Goal: Transaction & Acquisition: Purchase product/service

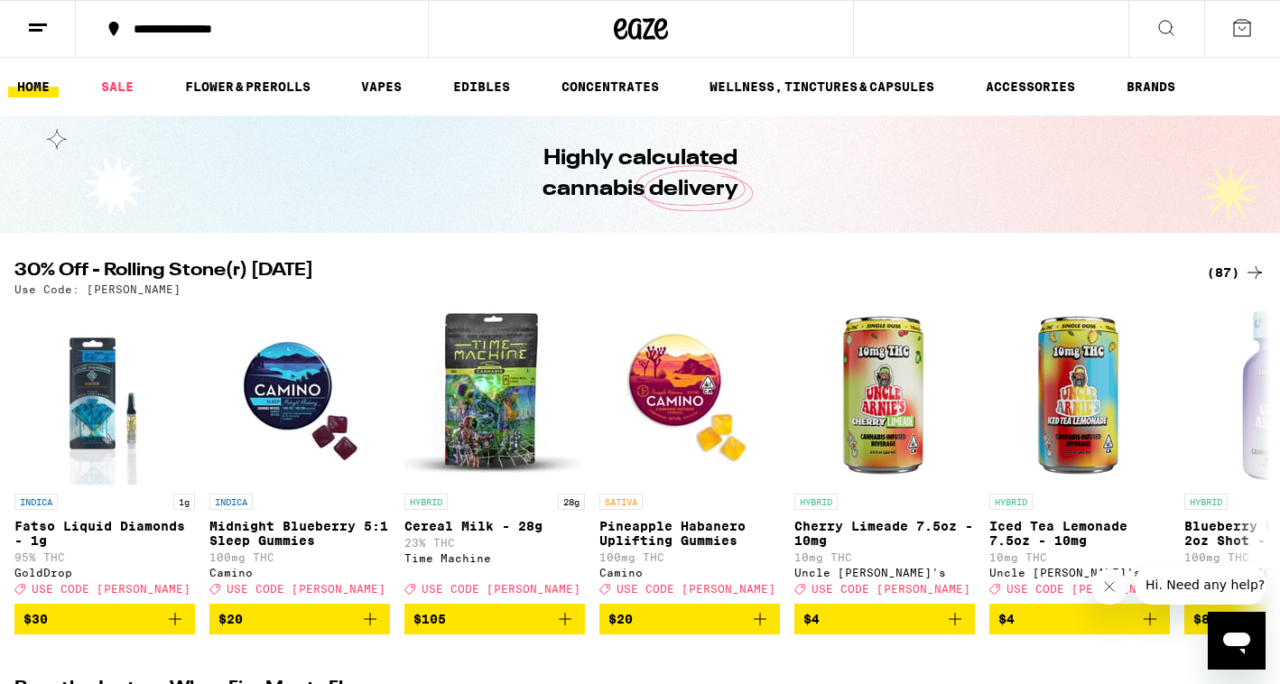
click at [1242, 266] on div "(87)" at bounding box center [1236, 273] width 59 height 22
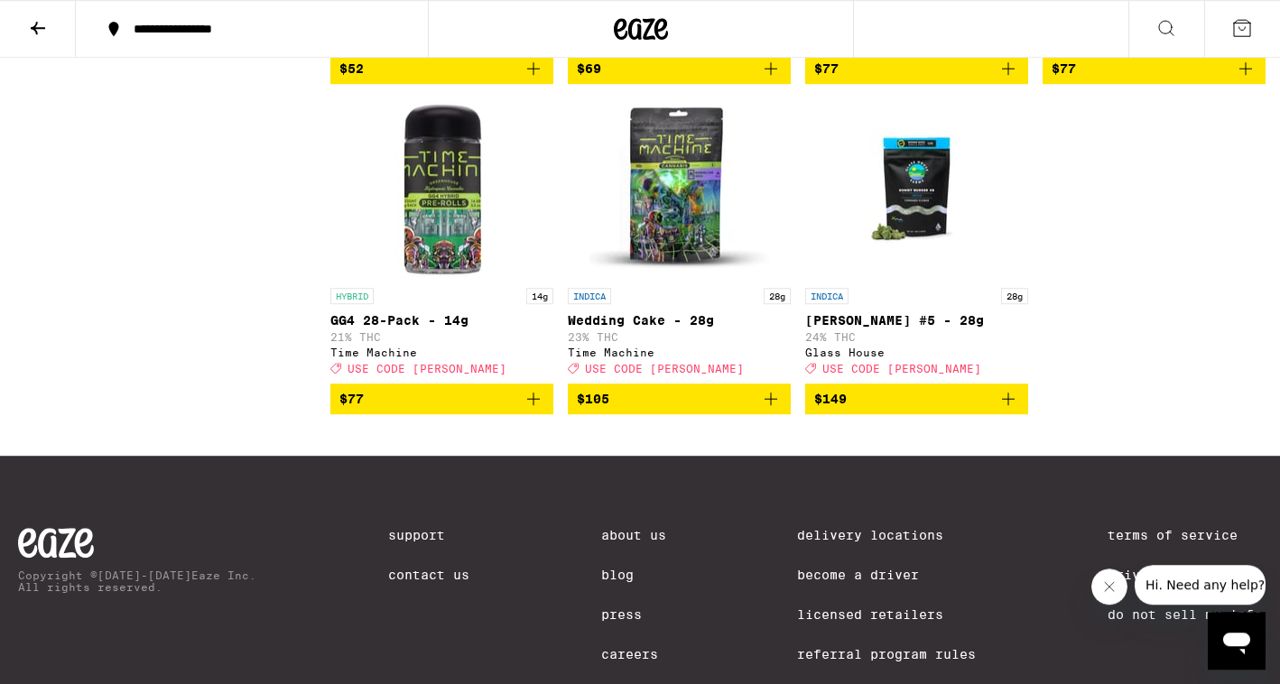
scroll to position [7411, 0]
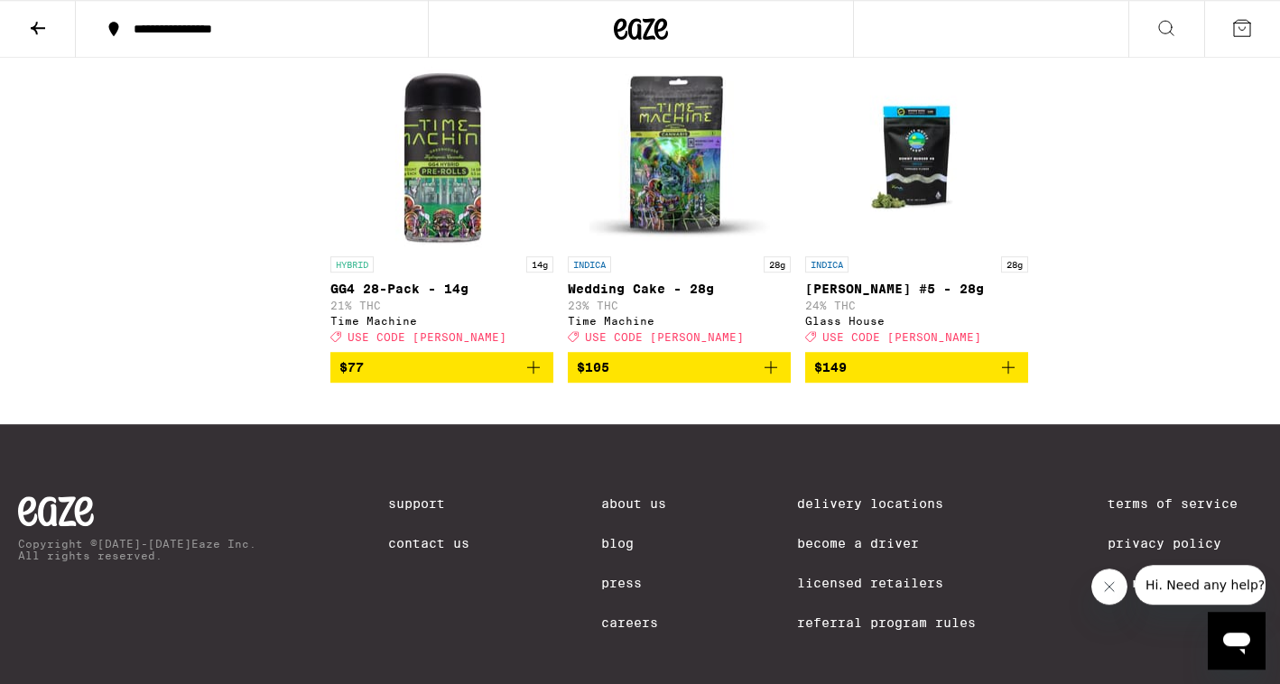
click at [538, 378] on icon "Add to bag" at bounding box center [534, 368] width 22 height 22
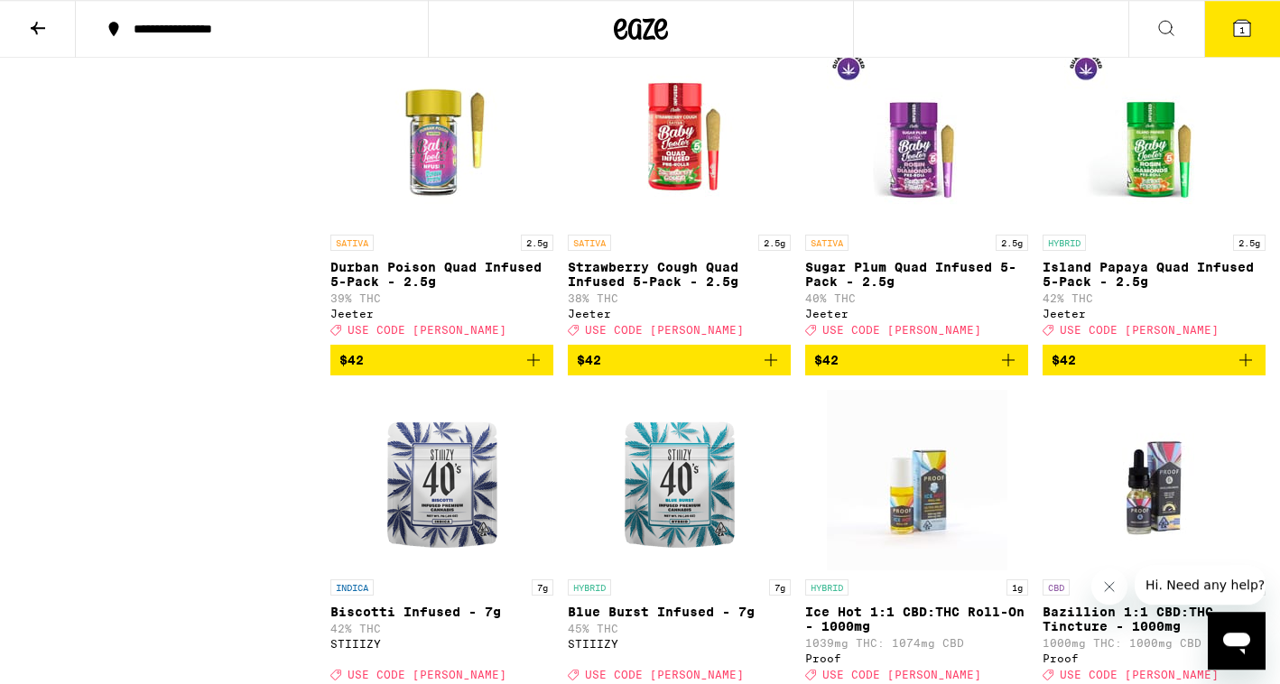
scroll to position [6402, 0]
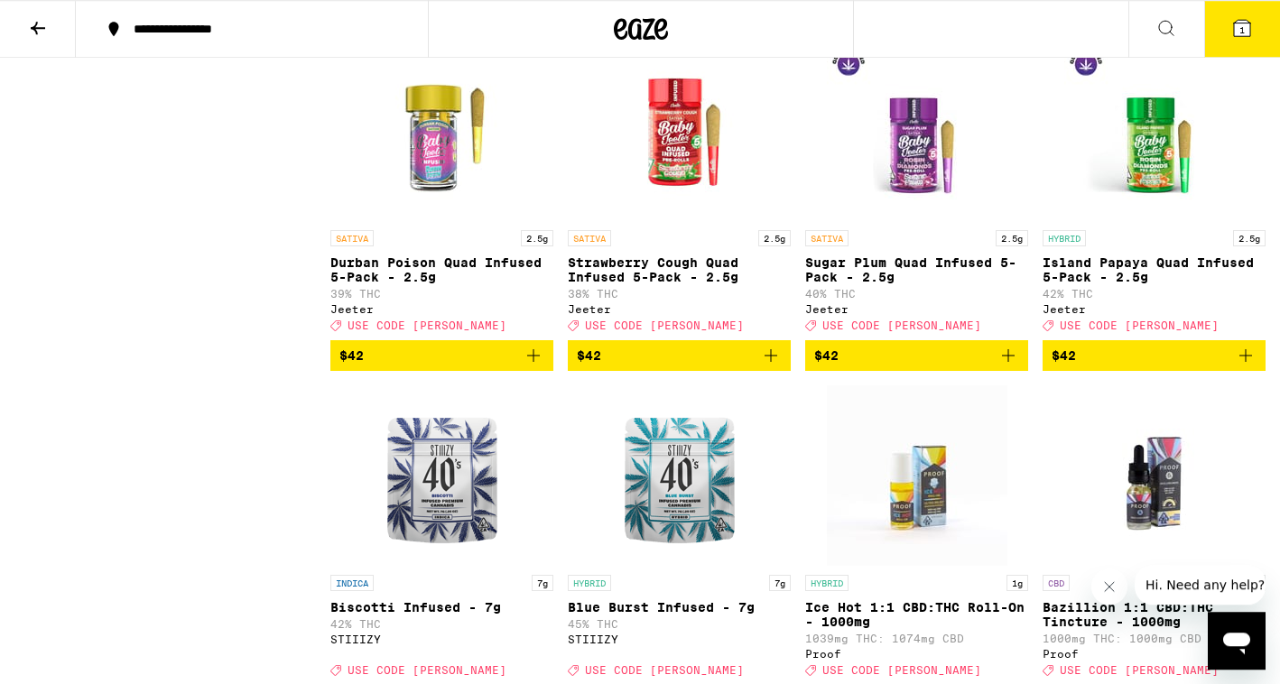
click at [1006, 362] on icon "Add to bag" at bounding box center [1008, 355] width 13 height 13
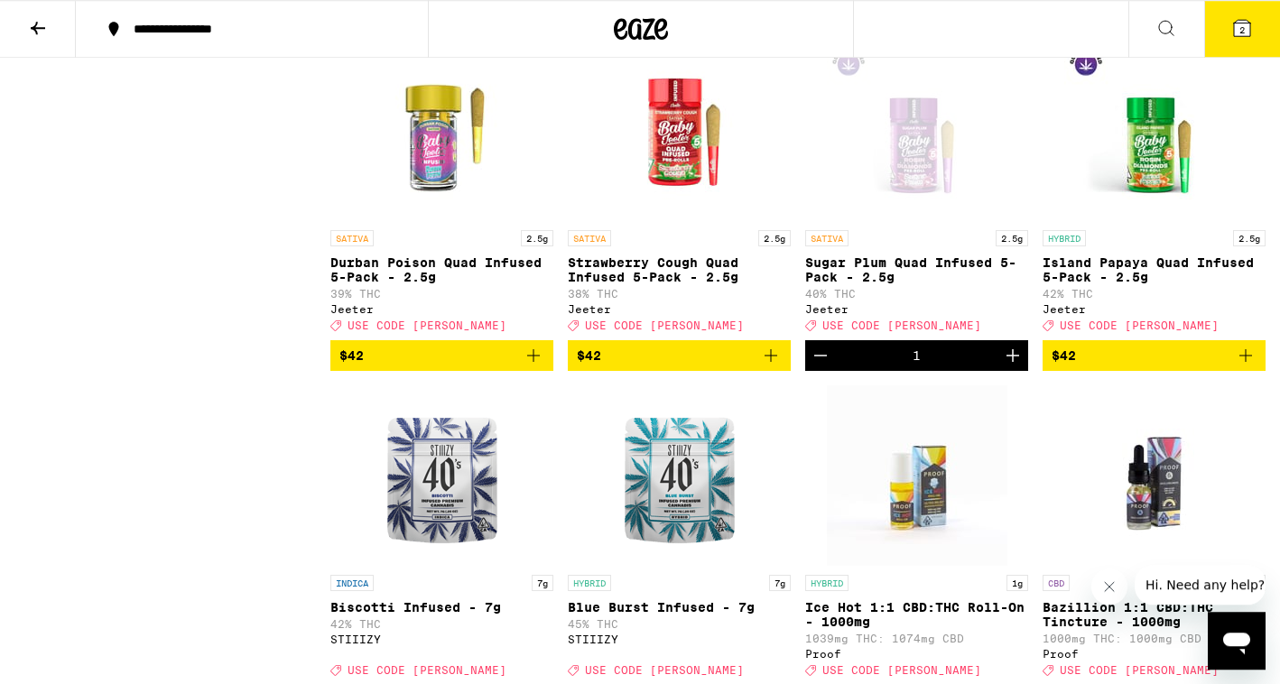
scroll to position [6462, 0]
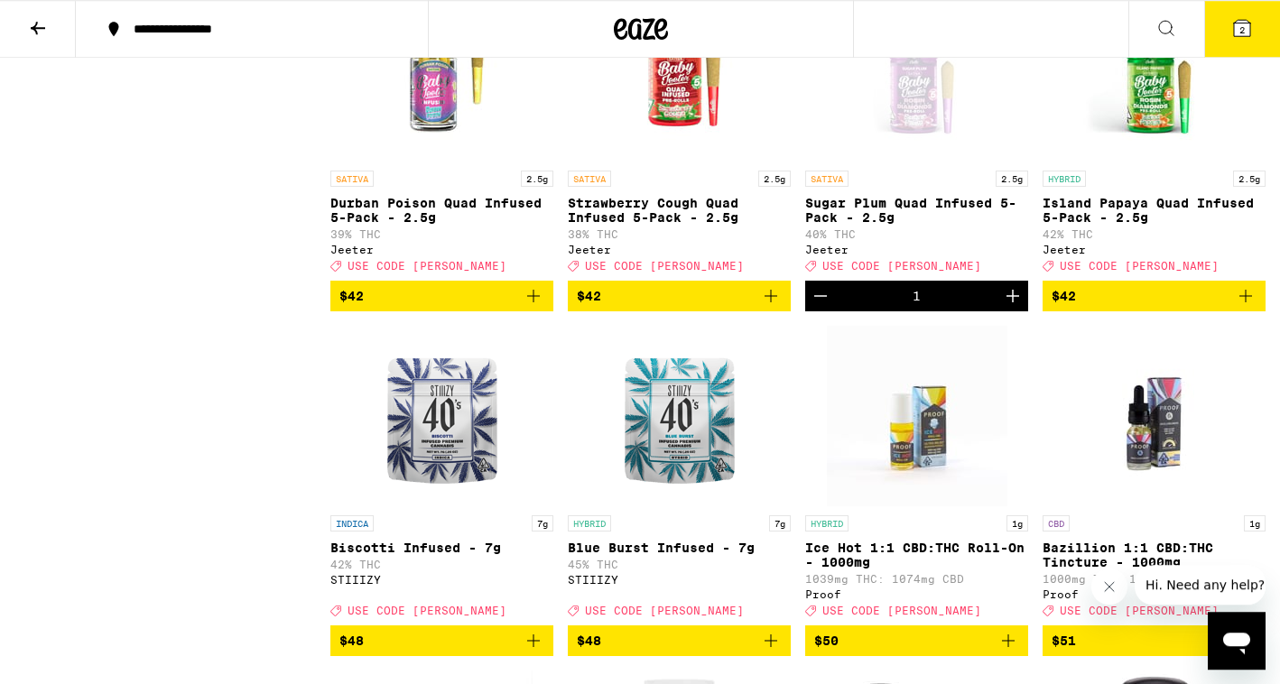
click at [1245, 307] on icon "Add to bag" at bounding box center [1246, 296] width 22 height 22
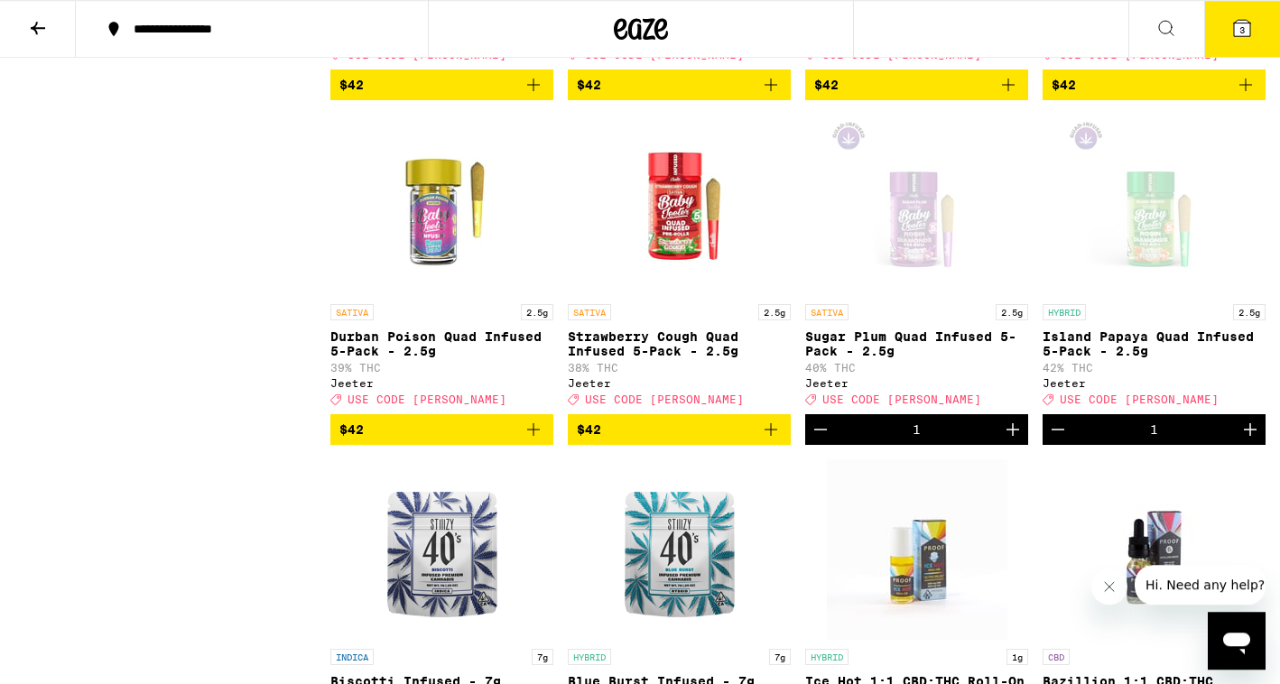
scroll to position [6324, 0]
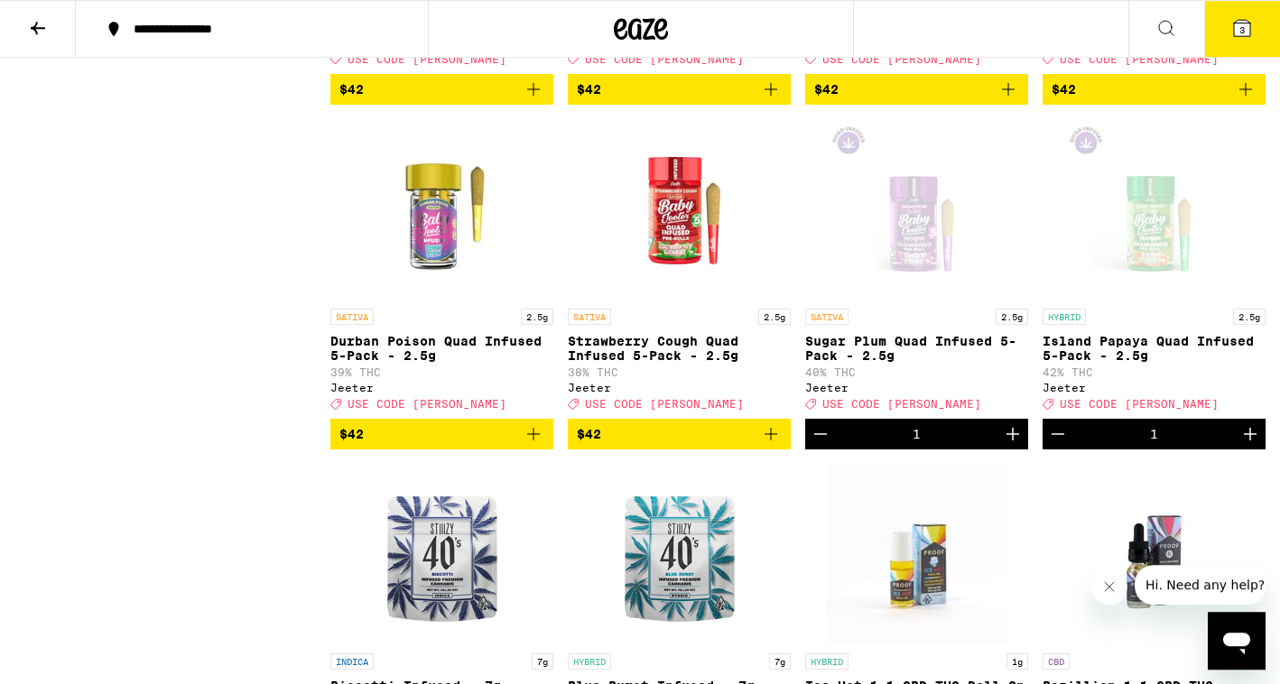
click at [1252, 100] on icon "Add to bag" at bounding box center [1246, 90] width 22 height 22
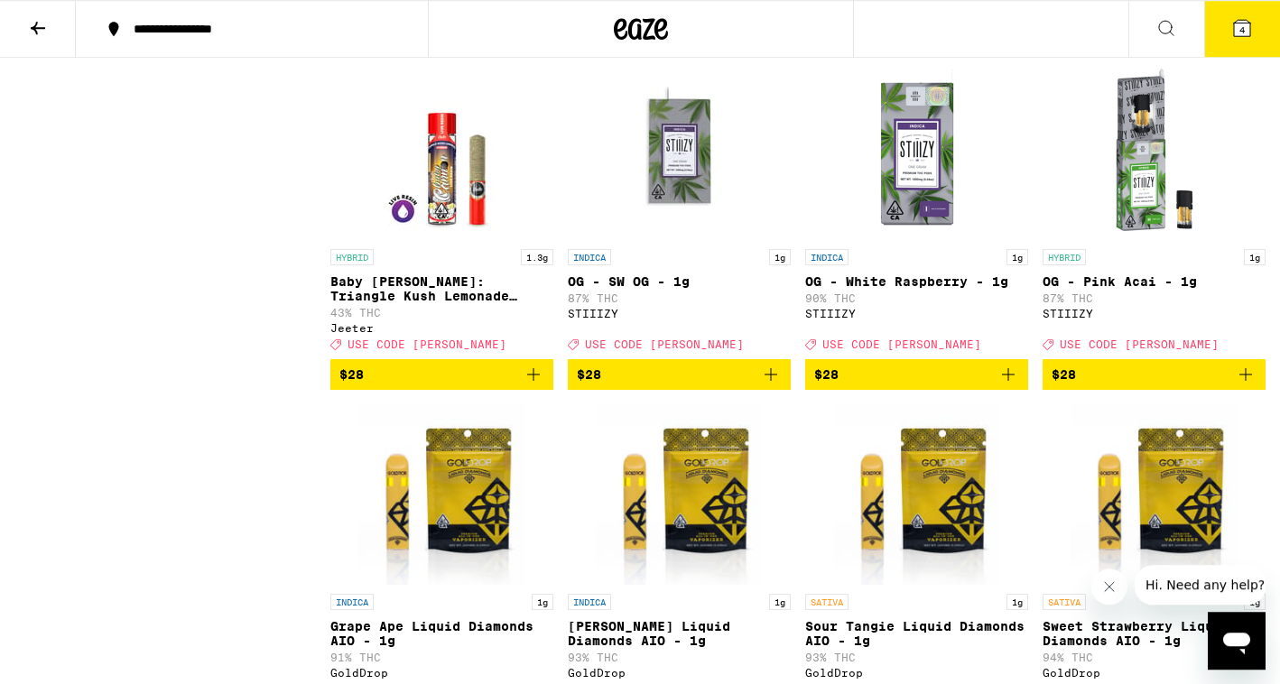
scroll to position [3959, 0]
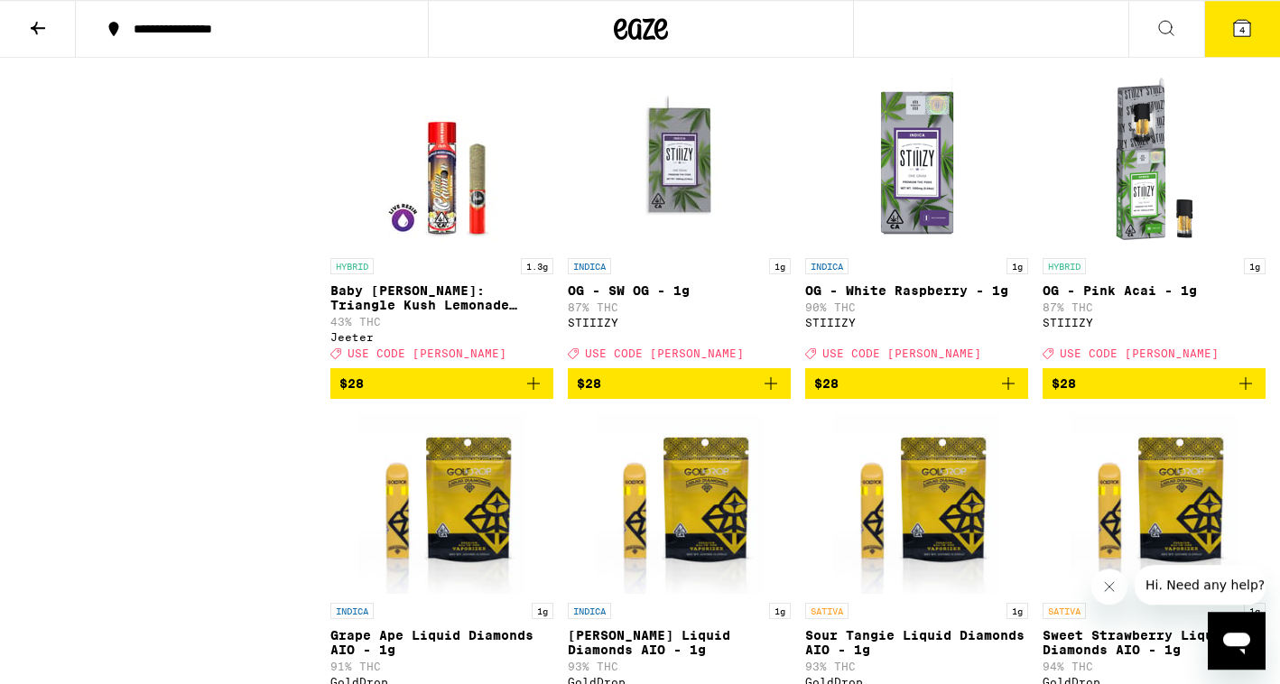
click at [533, 390] on icon "Add to bag" at bounding box center [533, 383] width 13 height 13
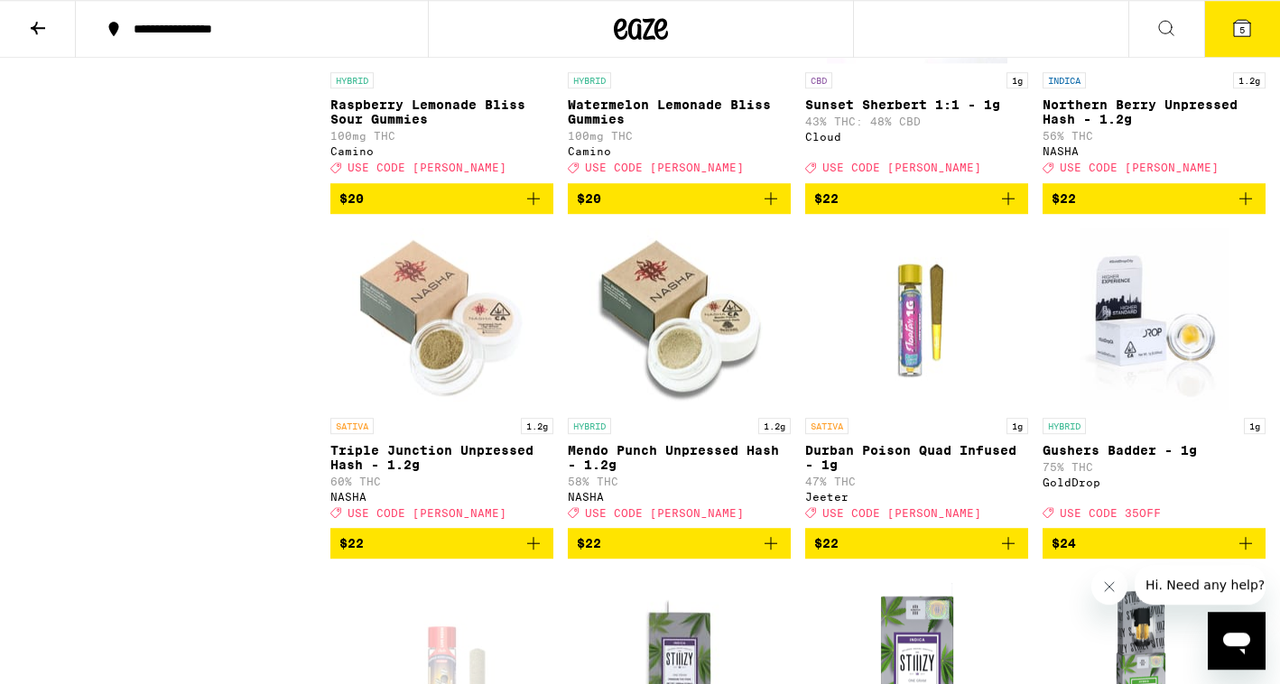
scroll to position [3487, 0]
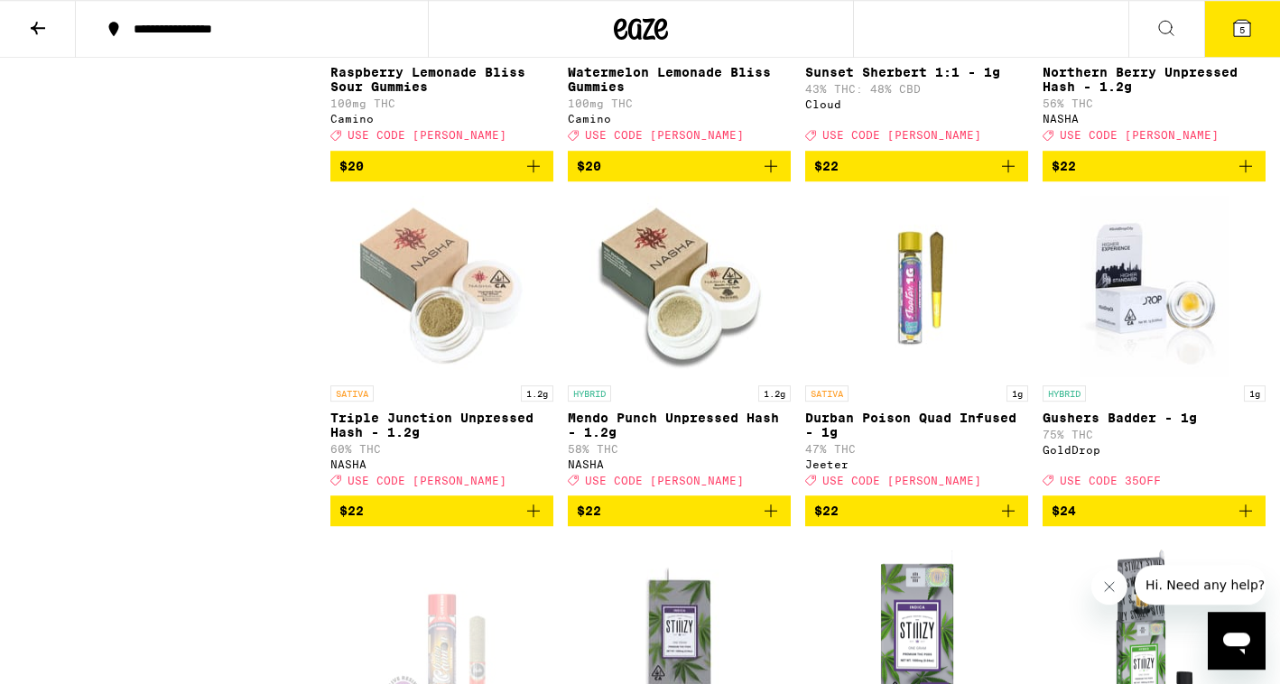
click at [1007, 517] on icon "Add to bag" at bounding box center [1008, 511] width 13 height 13
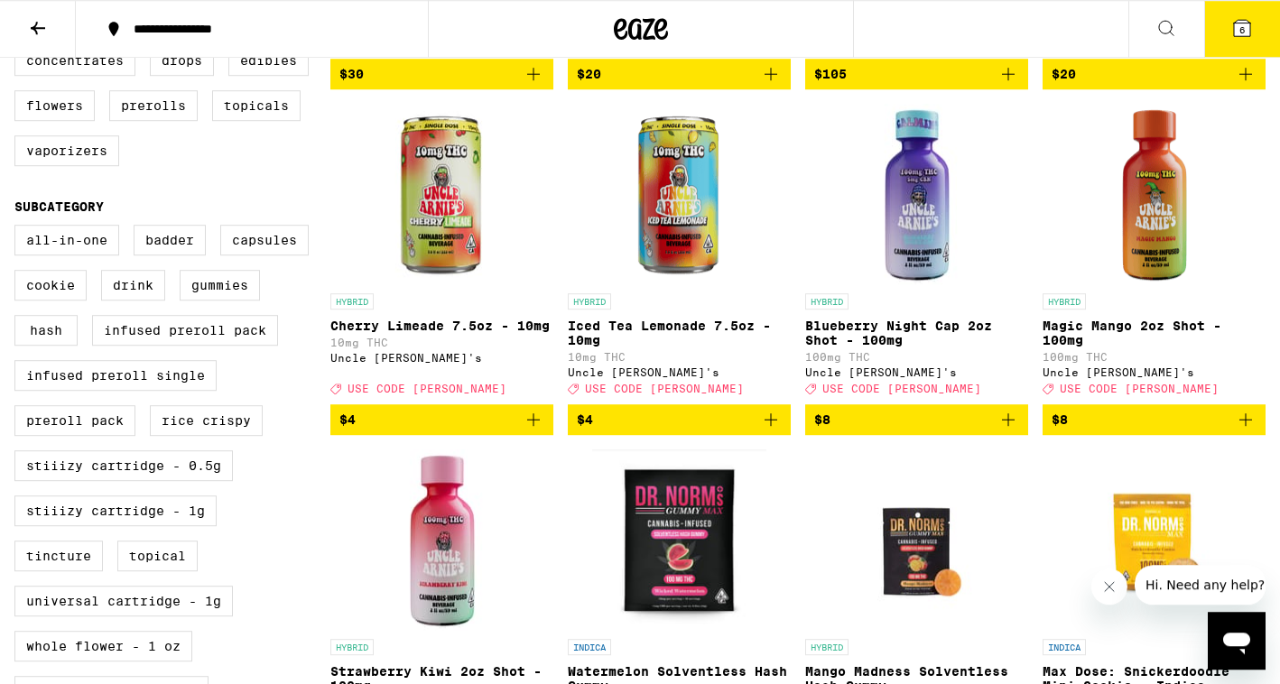
scroll to position [504, 0]
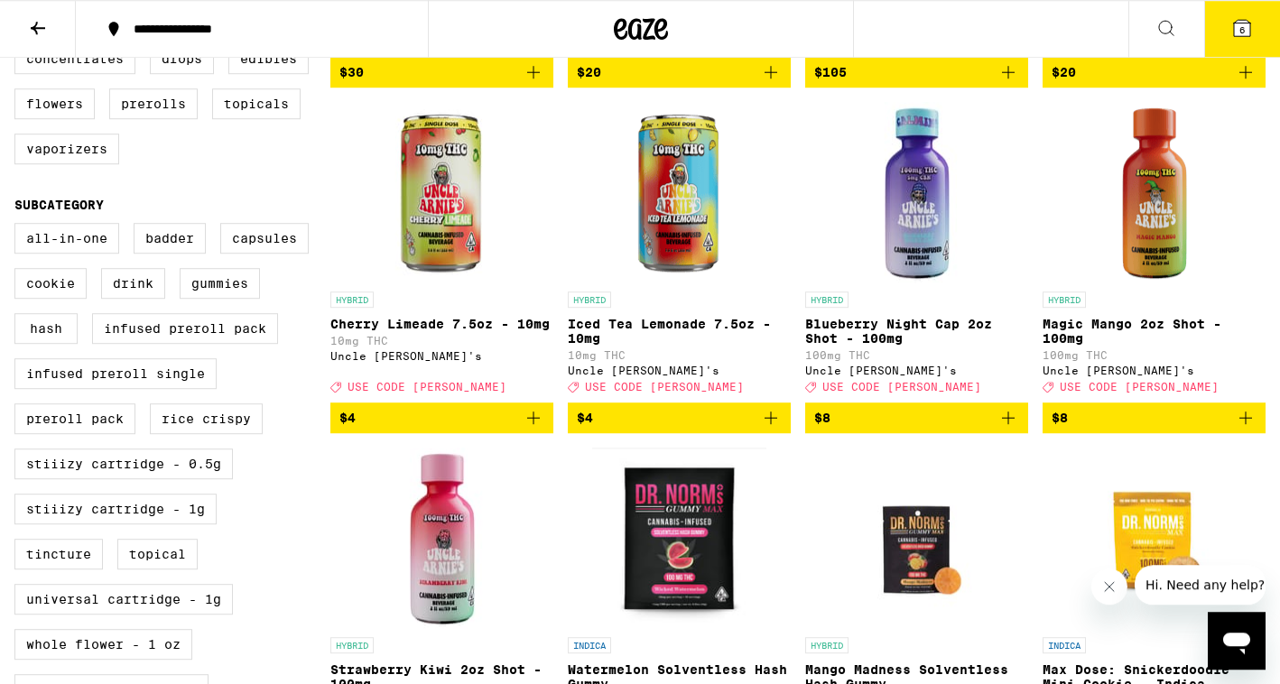
click at [1246, 424] on icon "Add to bag" at bounding box center [1245, 418] width 13 height 13
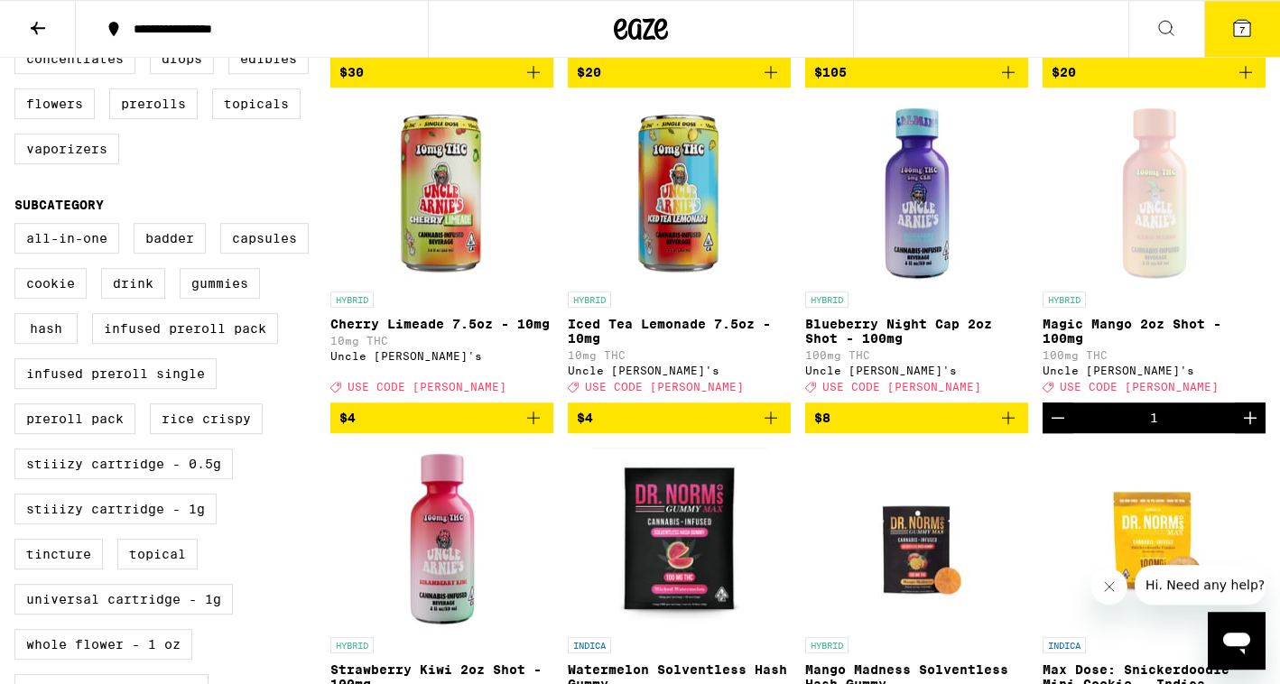
click at [1246, 424] on icon "Increment" at bounding box center [1250, 418] width 13 height 13
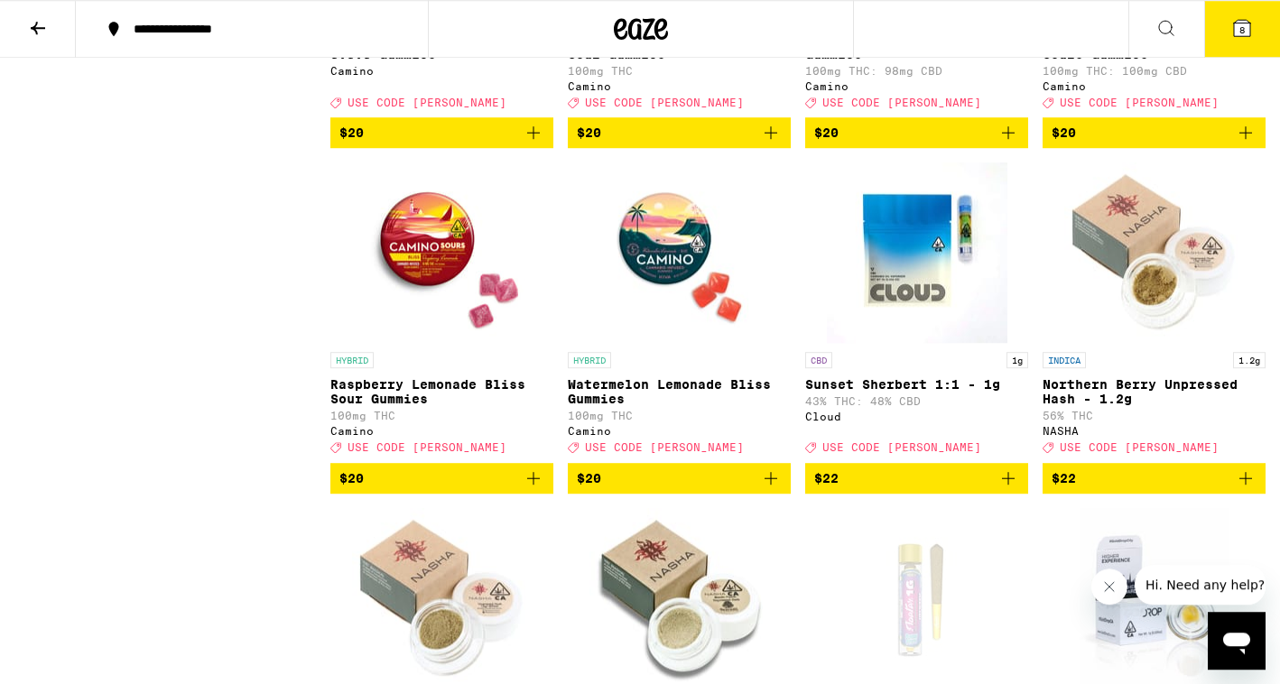
scroll to position [3213, 0]
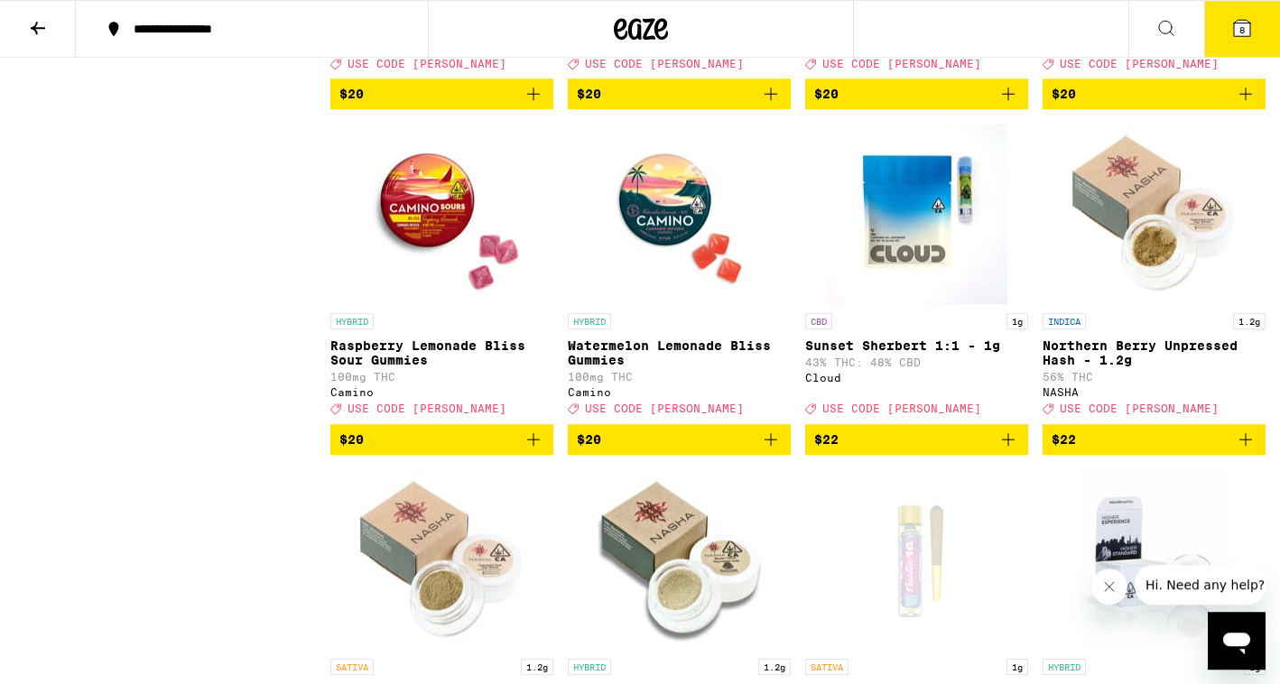
click at [1244, 28] on span "8" at bounding box center [1241, 29] width 5 height 11
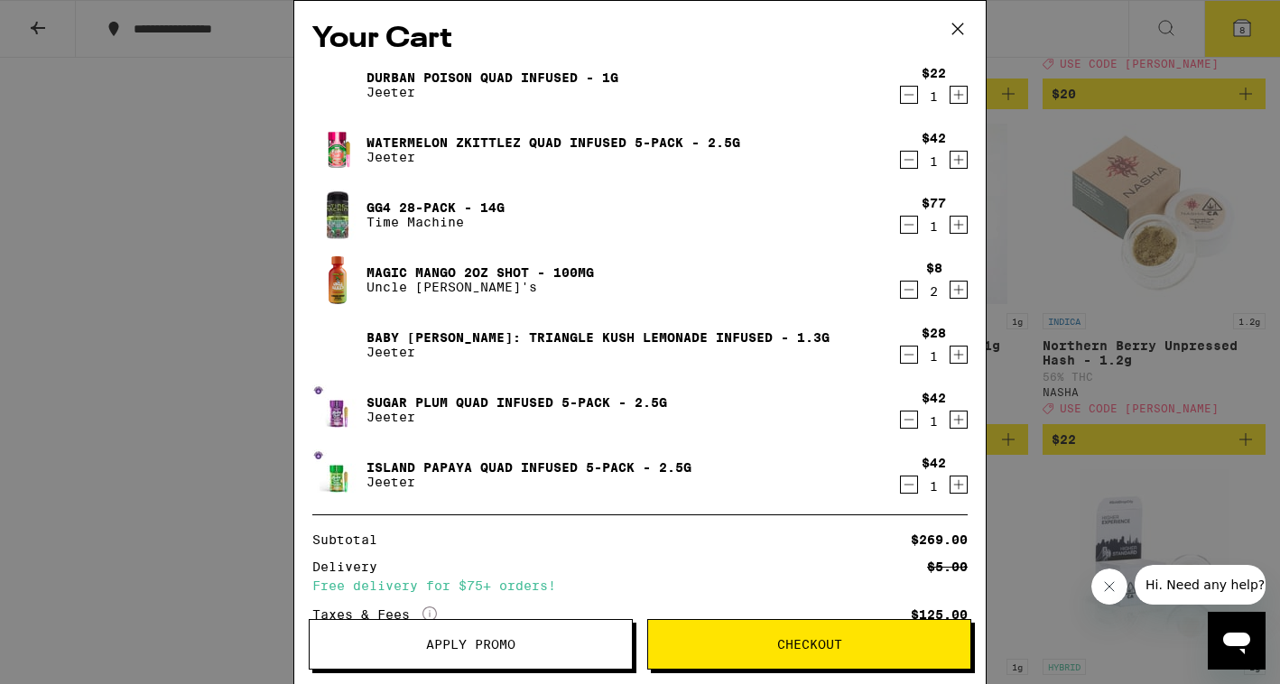
click at [912, 355] on icon "Decrement" at bounding box center [909, 355] width 16 height 22
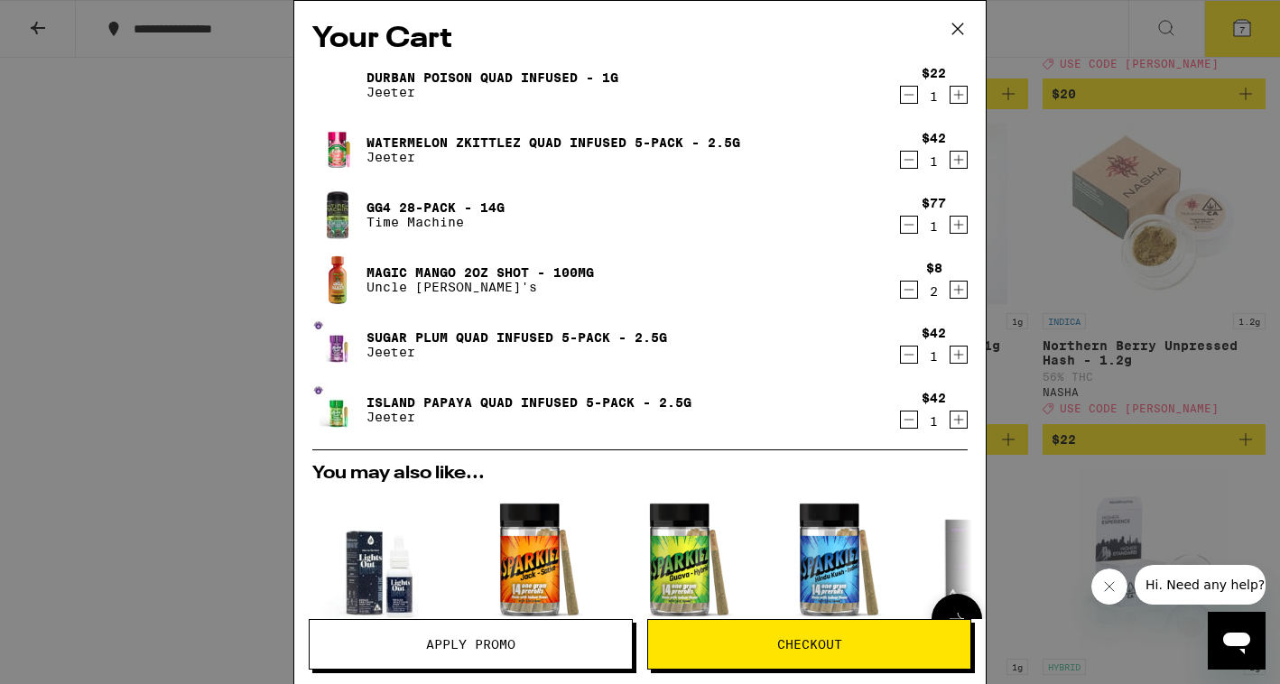
scroll to position [394, 0]
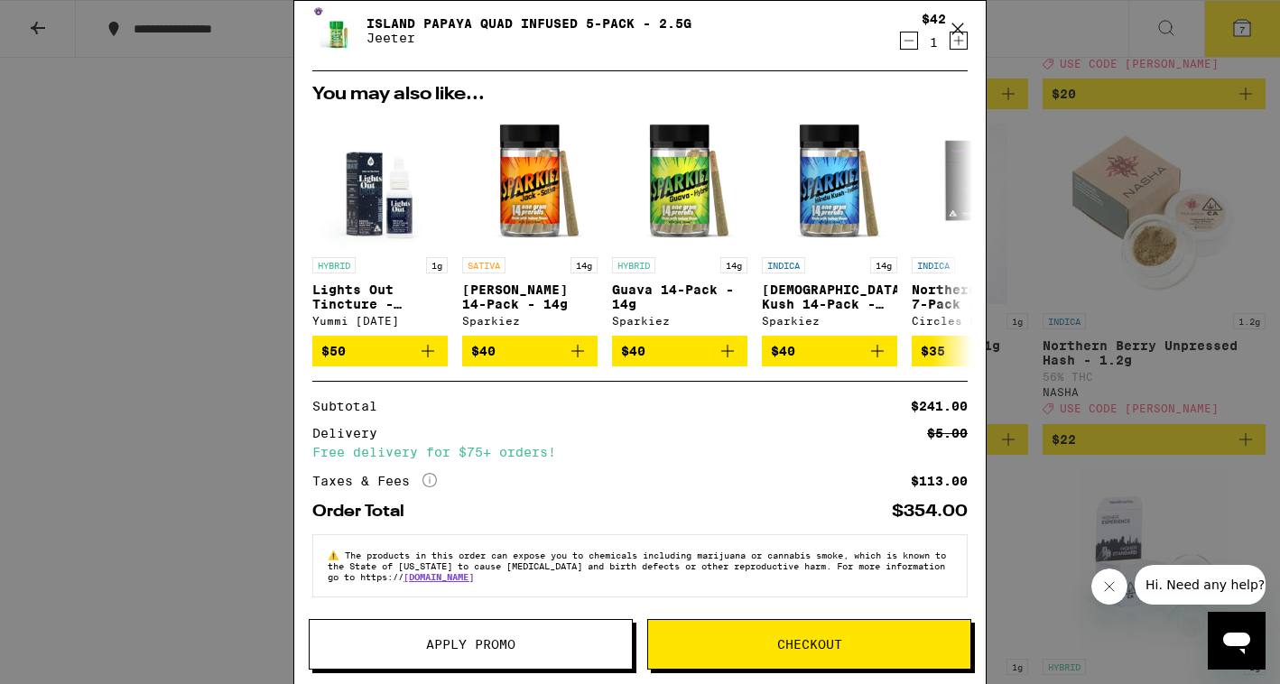
click at [465, 640] on span "Apply Promo" at bounding box center [470, 644] width 89 height 13
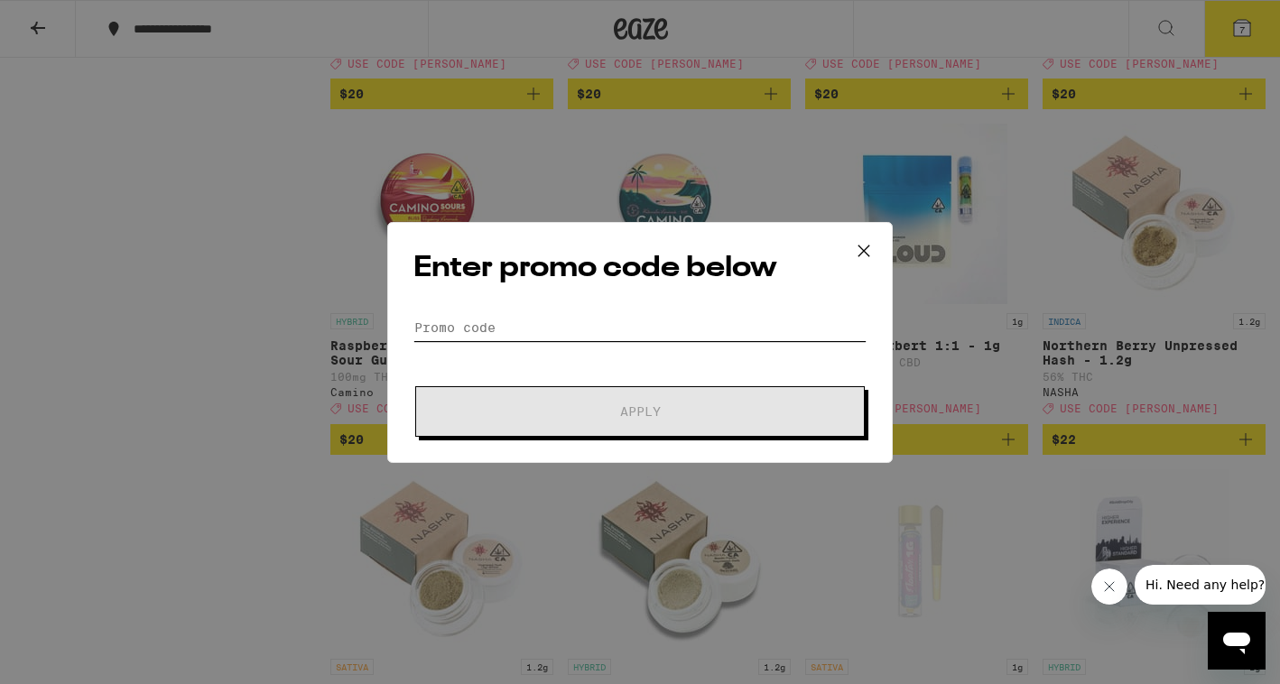
click at [574, 332] on input "Promo Code" at bounding box center [639, 327] width 453 height 27
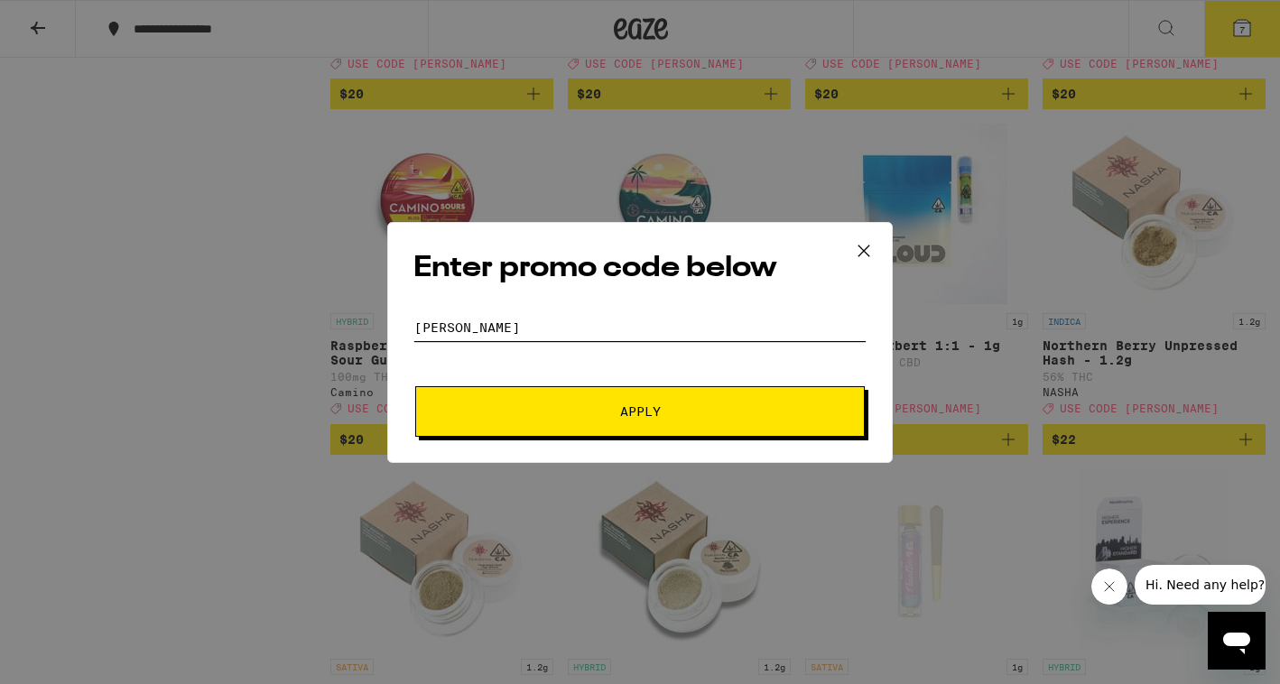
type input "[PERSON_NAME]"
click at [561, 401] on button "Apply" at bounding box center [640, 411] width 450 height 51
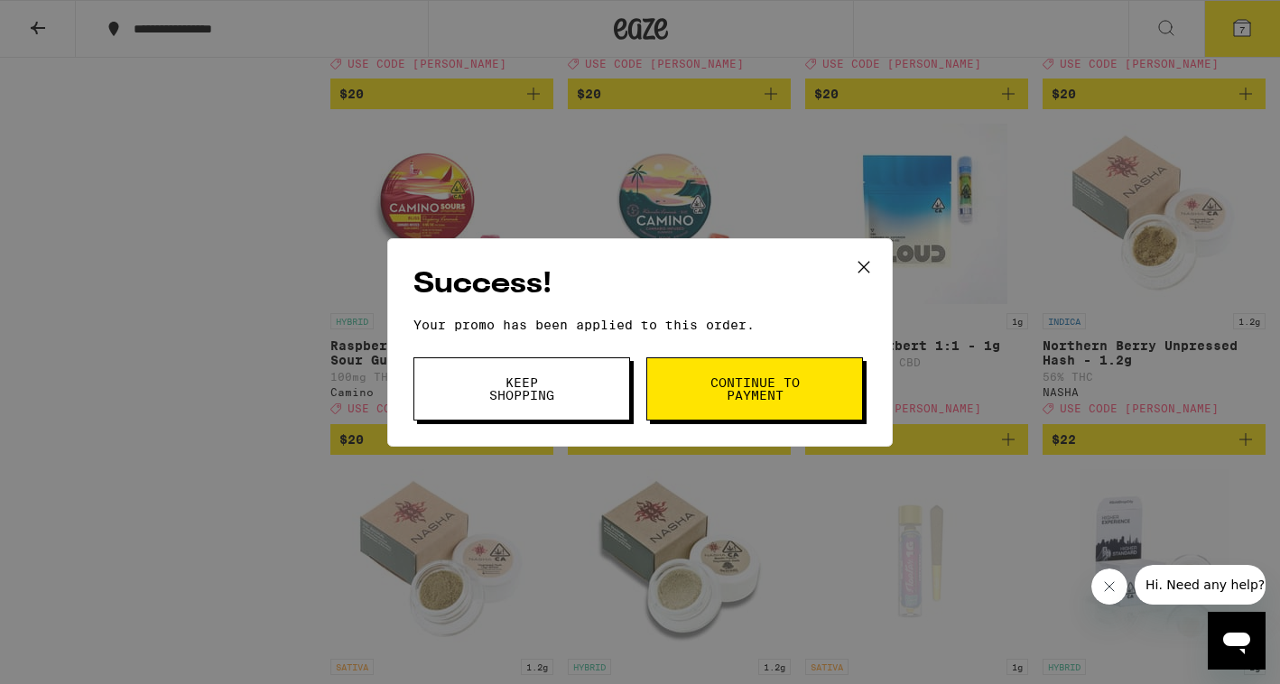
click at [598, 378] on button "Keep Shopping" at bounding box center [521, 388] width 217 height 63
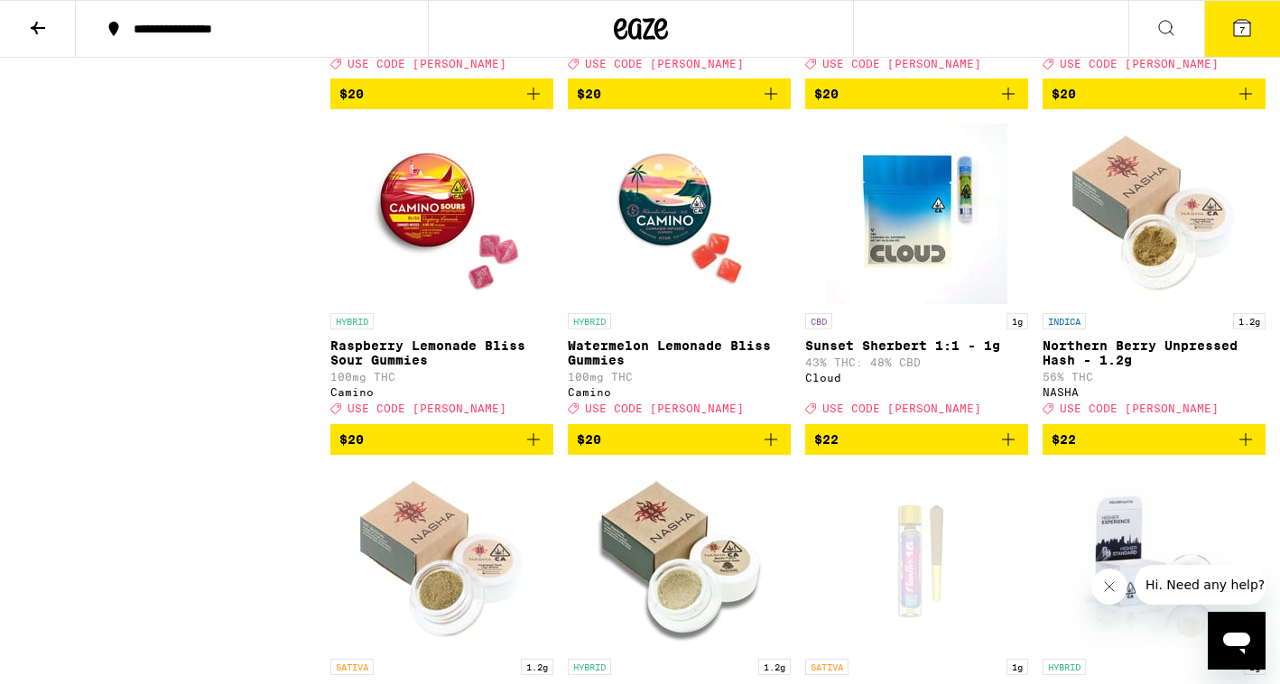
click at [1252, 36] on icon at bounding box center [1242, 28] width 22 height 22
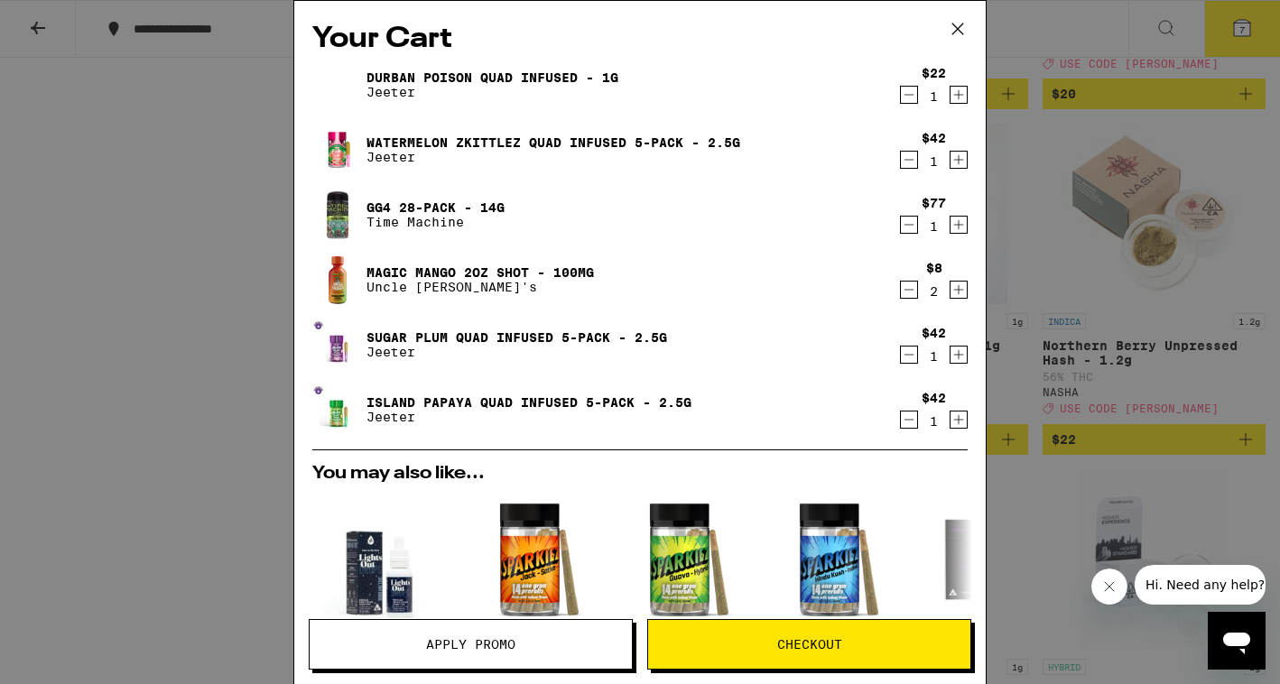
click at [1016, 317] on div "Your Cart Durban Poison Quad Infused - 1g [PERSON_NAME] $22 1 Watermelon Zkittl…" at bounding box center [640, 342] width 1280 height 684
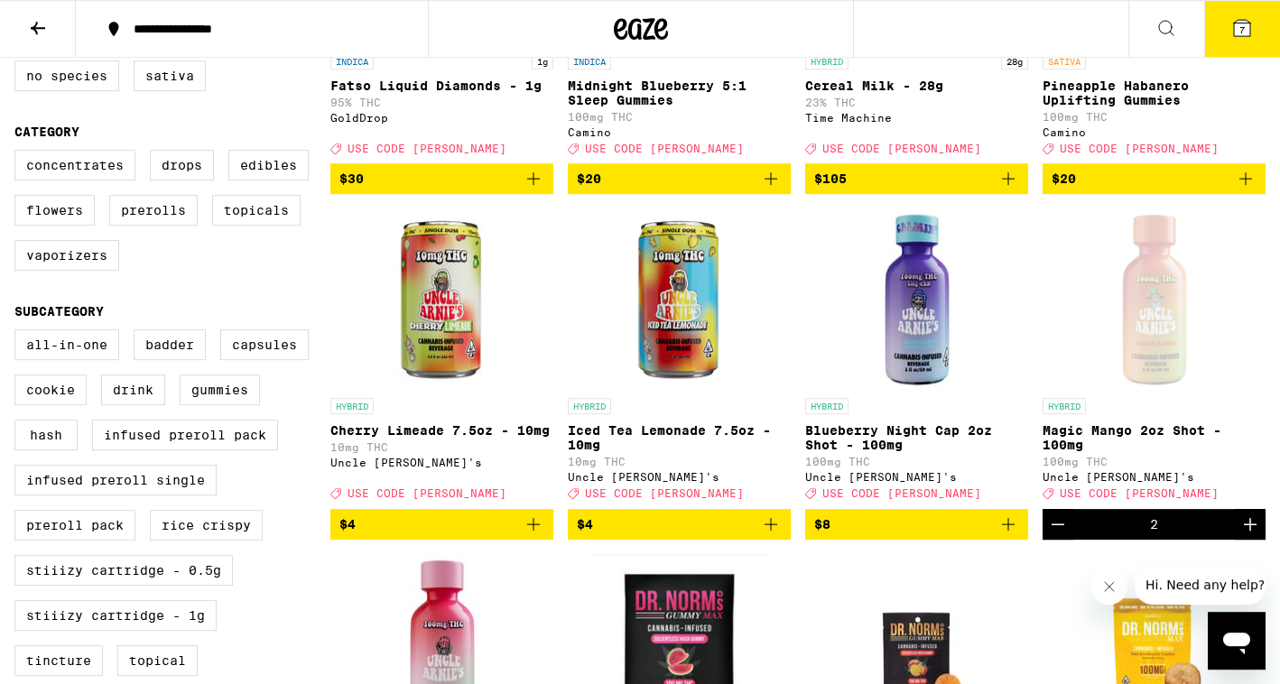
scroll to position [594, 0]
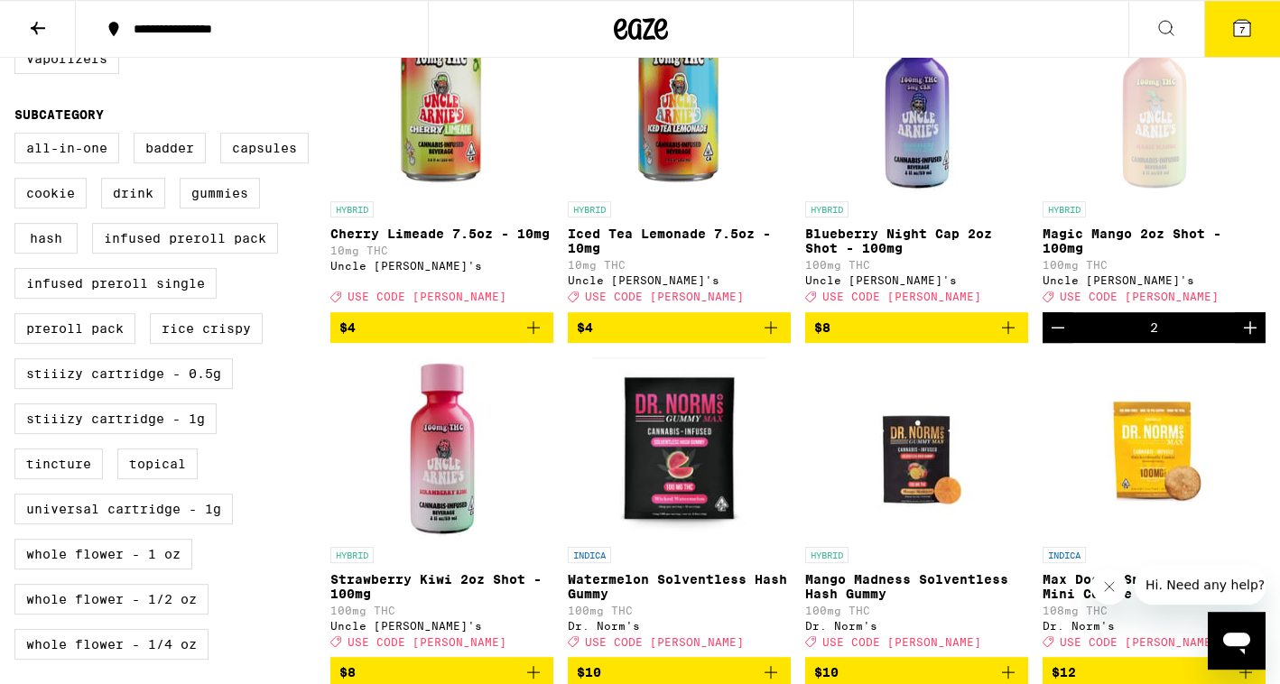
click at [1015, 338] on icon "Add to bag" at bounding box center [1008, 328] width 22 height 22
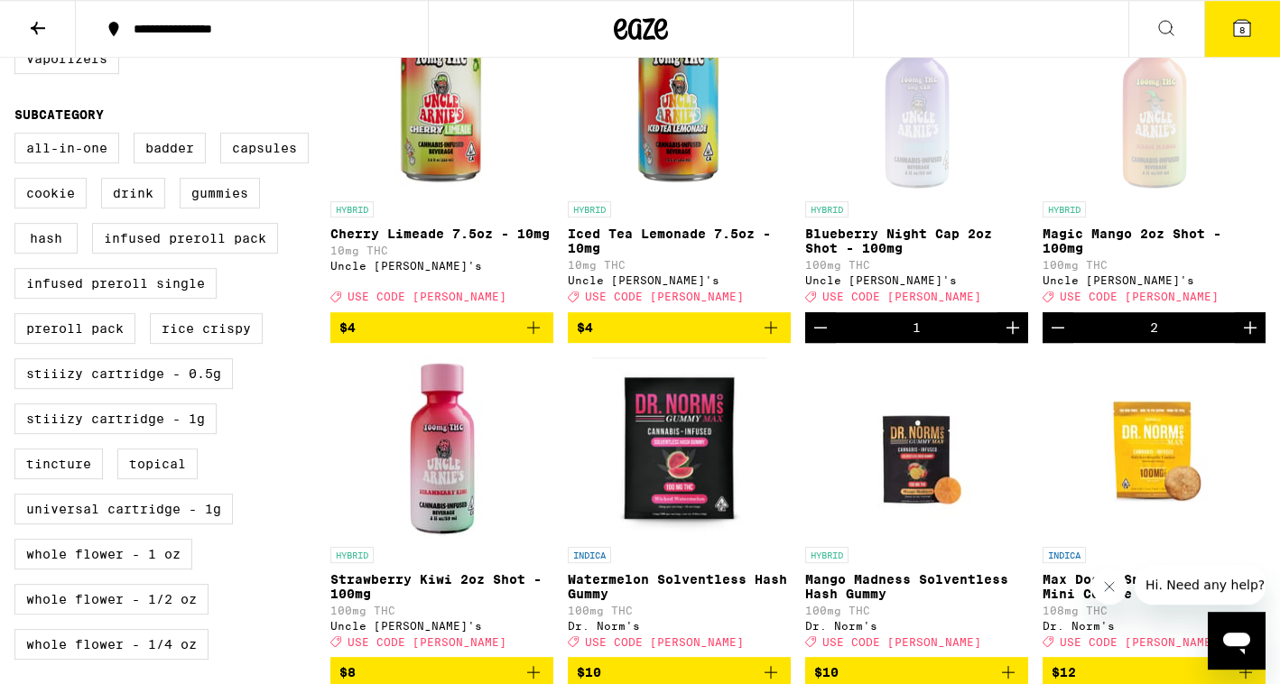
click at [1015, 338] on icon "Increment" at bounding box center [1013, 328] width 22 height 22
click at [1243, 36] on icon at bounding box center [1242, 28] width 22 height 22
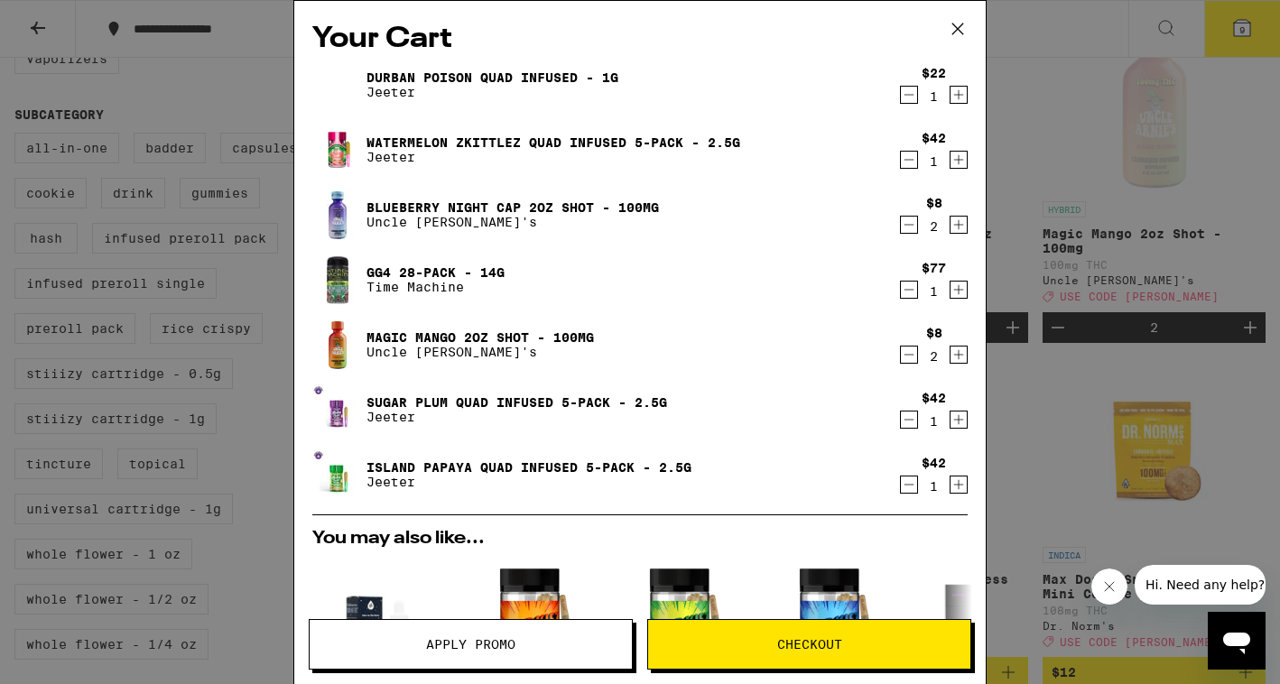
click at [906, 100] on icon "Decrement" at bounding box center [909, 95] width 16 height 22
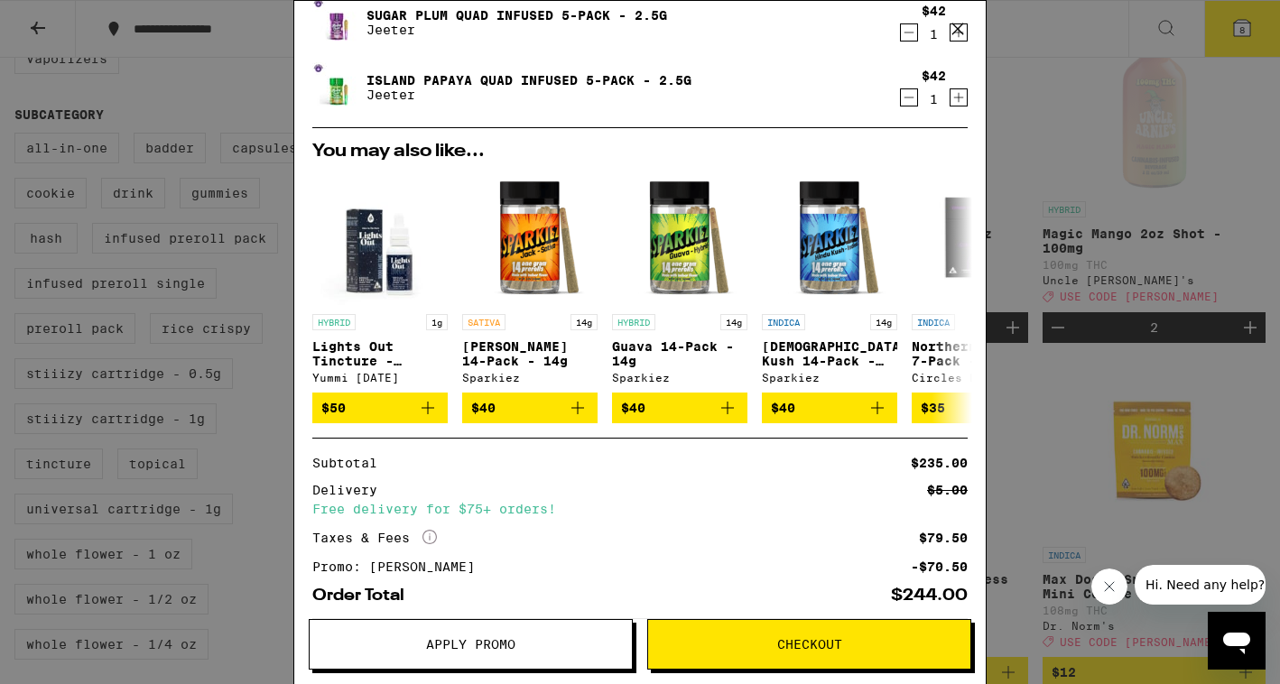
scroll to position [421, 0]
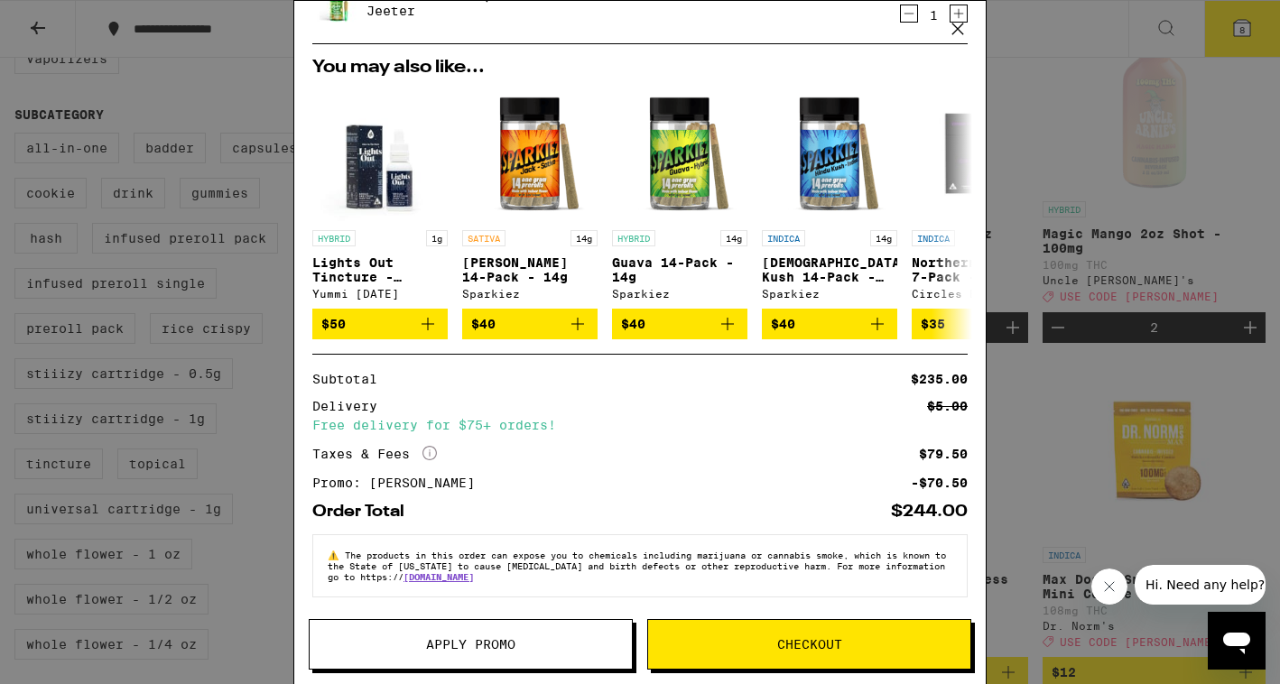
click at [1155, 205] on div "Your Cart Watermelon Zkittlez Quad Infused 5-Pack - 2.5g [PERSON_NAME] $42 1 Bl…" at bounding box center [640, 342] width 1280 height 684
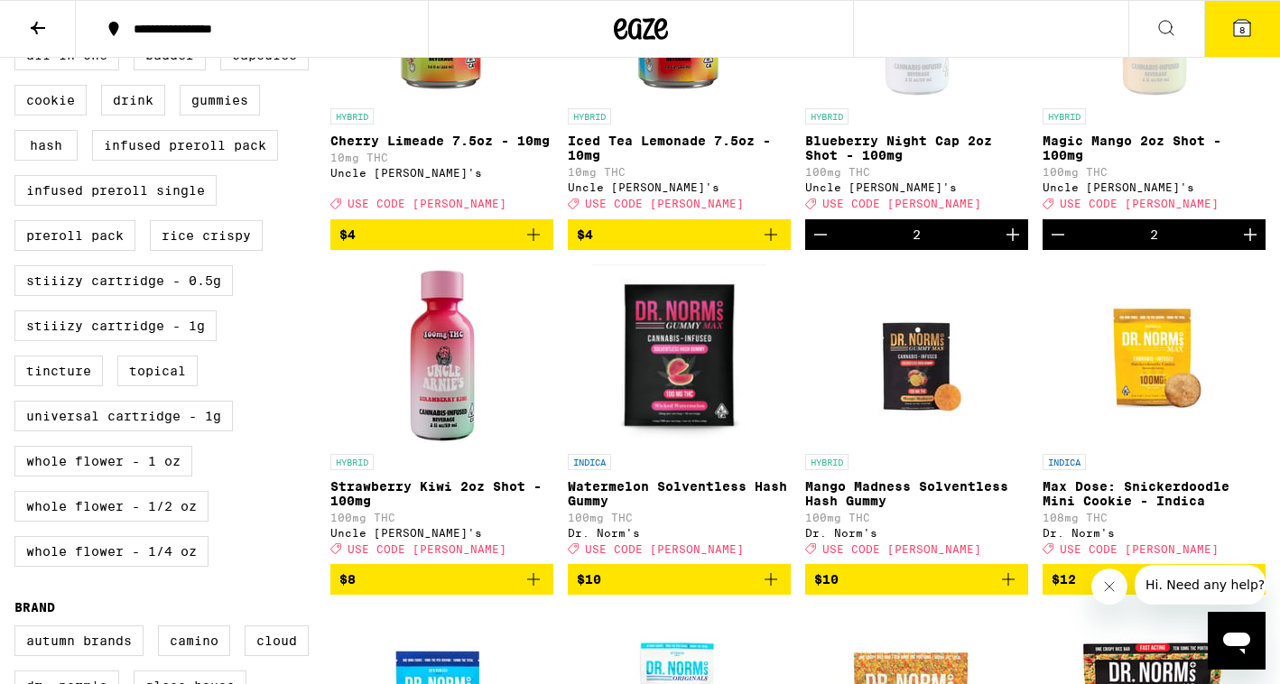
scroll to position [701, 0]
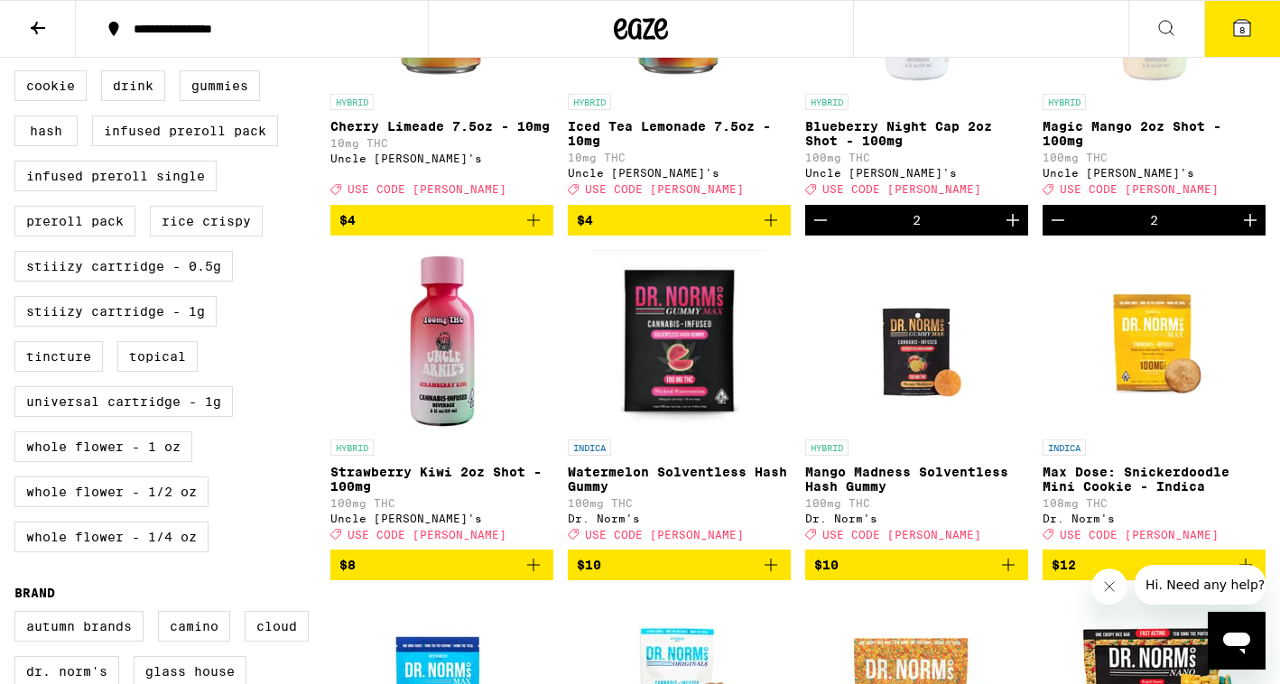
click at [1238, 43] on button "8" at bounding box center [1242, 29] width 76 height 56
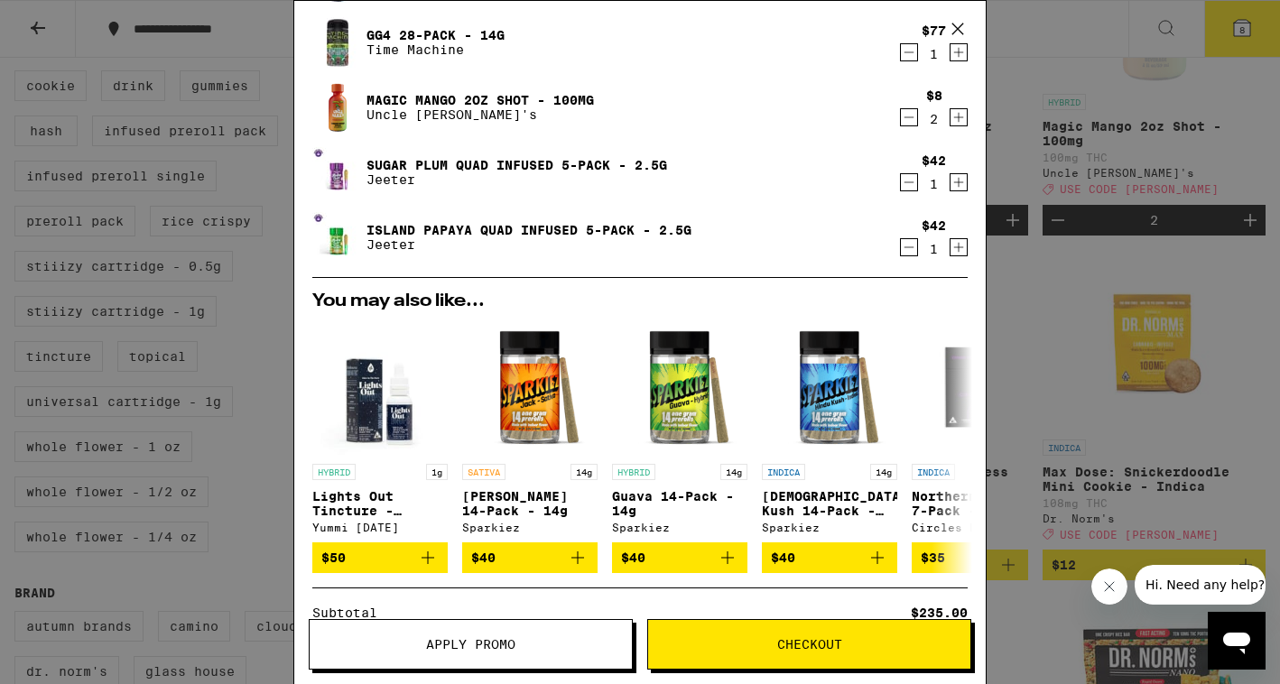
scroll to position [183, 0]
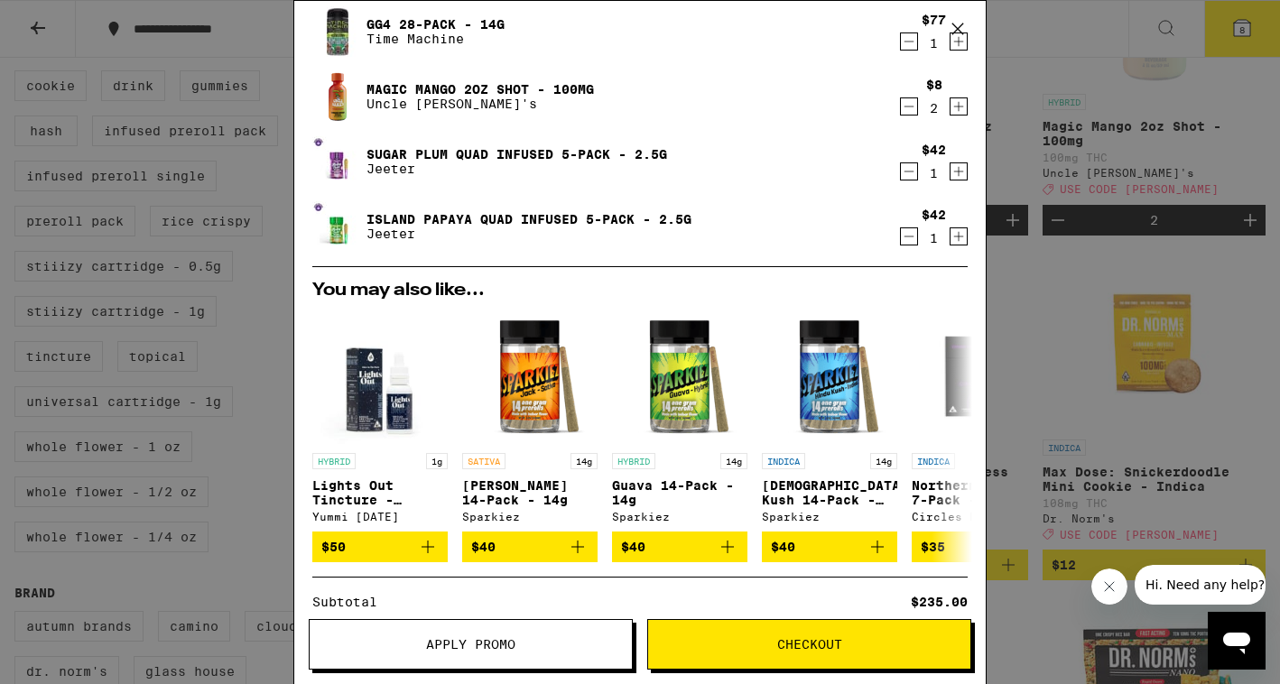
click at [1113, 296] on div "Your Cart Watermelon Zkittlez Quad Infused 5-Pack - 2.5g [PERSON_NAME] $42 1 Bl…" at bounding box center [640, 342] width 1280 height 684
